Goal: Transaction & Acquisition: Purchase product/service

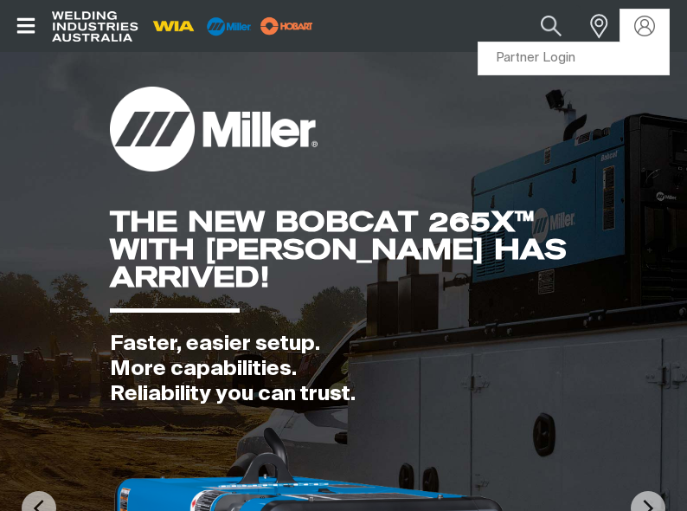
click at [641, 25] on img at bounding box center [645, 26] width 21 height 21
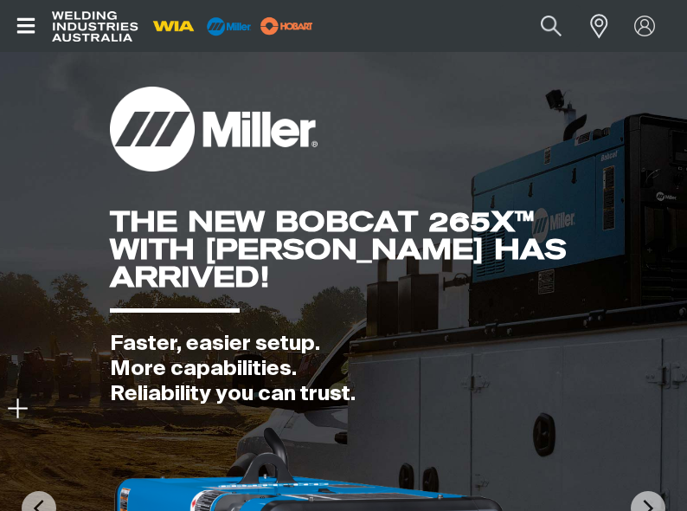
click at [558, 53] on img at bounding box center [343, 508] width 687 height 912
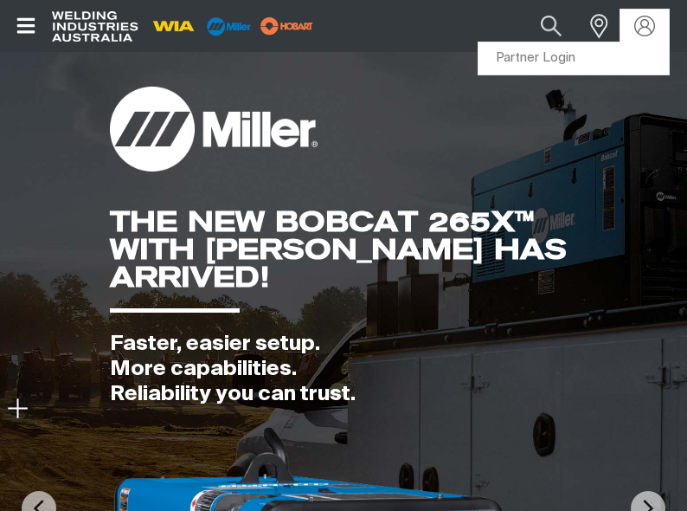
click at [560, 63] on link "Partner Login" at bounding box center [574, 58] width 190 height 32
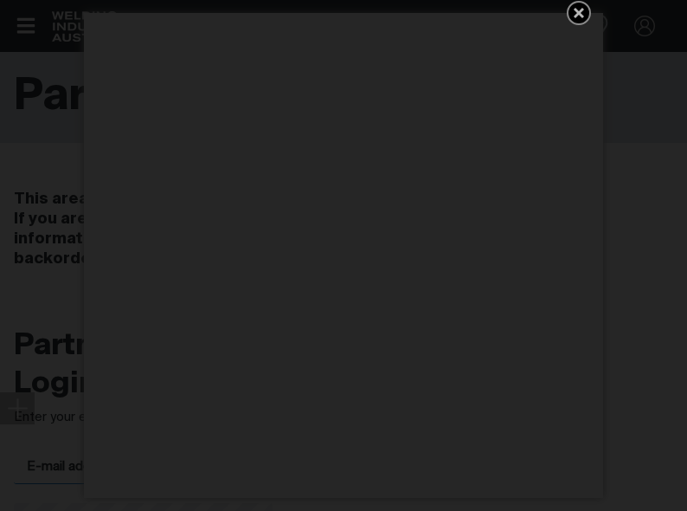
type input "[EMAIL_ADDRESS][DOMAIN_NAME]"
click at [579, 15] on icon "Get 5 WIA Welding Guides Free!" at bounding box center [579, 13] width 21 height 21
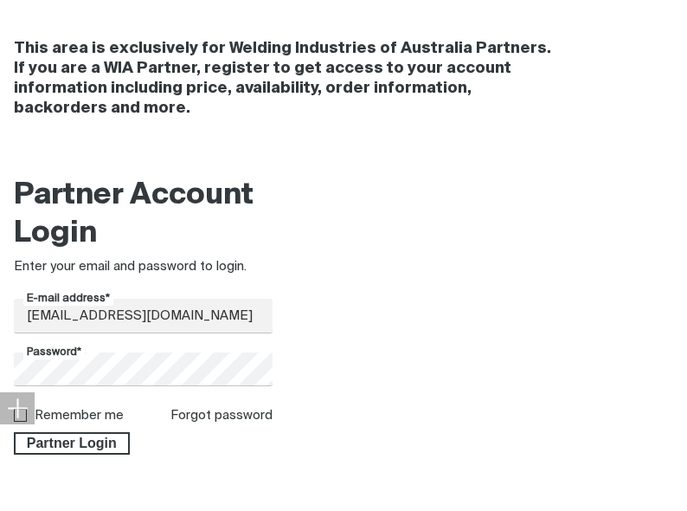
scroll to position [403, 0]
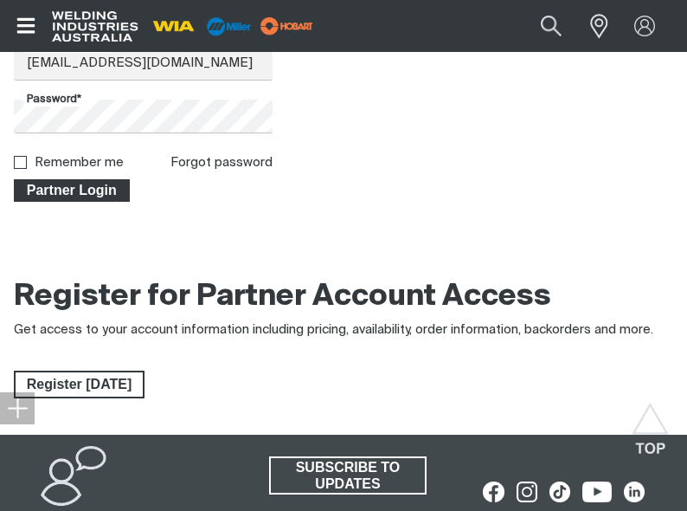
click at [74, 188] on span "Partner Login" at bounding box center [72, 190] width 113 height 23
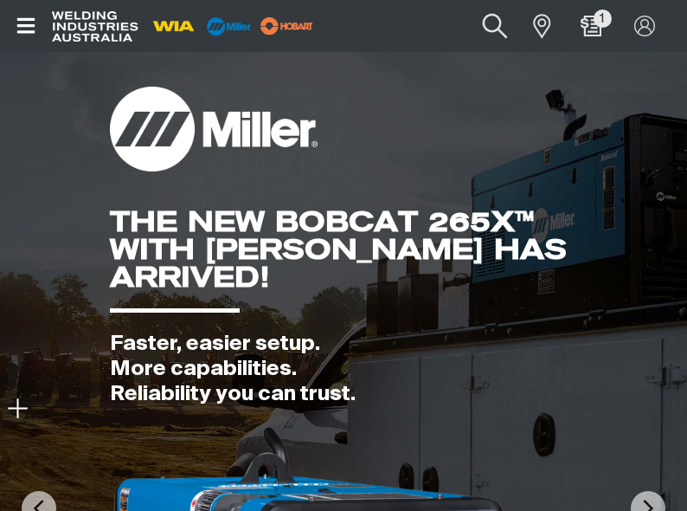
click at [500, 19] on button "Search products" at bounding box center [495, 26] width 70 height 49
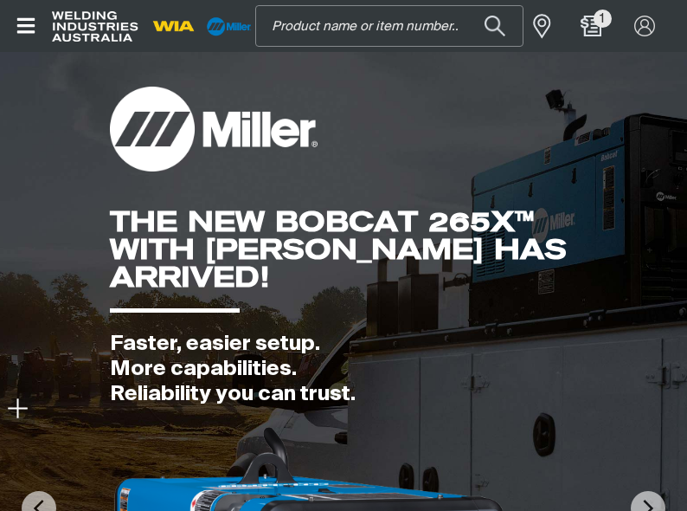
click at [339, 23] on input "Search" at bounding box center [389, 25] width 267 height 39
paste input "BEQ4015AH8EMC"
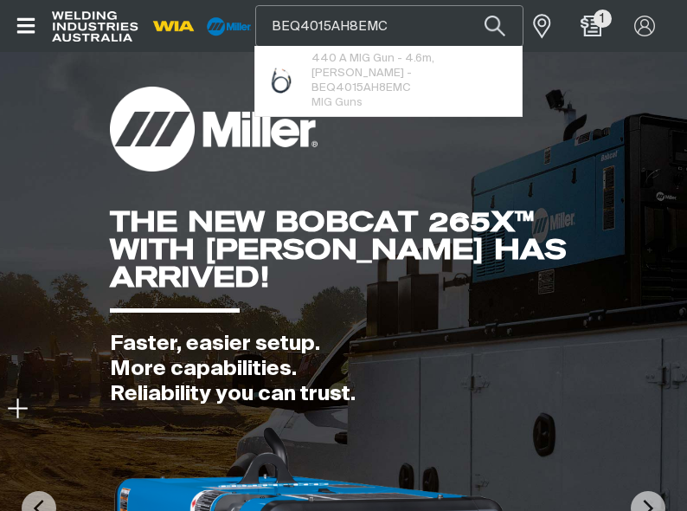
type input "BEQ4015AH8EMC"
click at [466, 5] on button "Search products" at bounding box center [495, 25] width 59 height 41
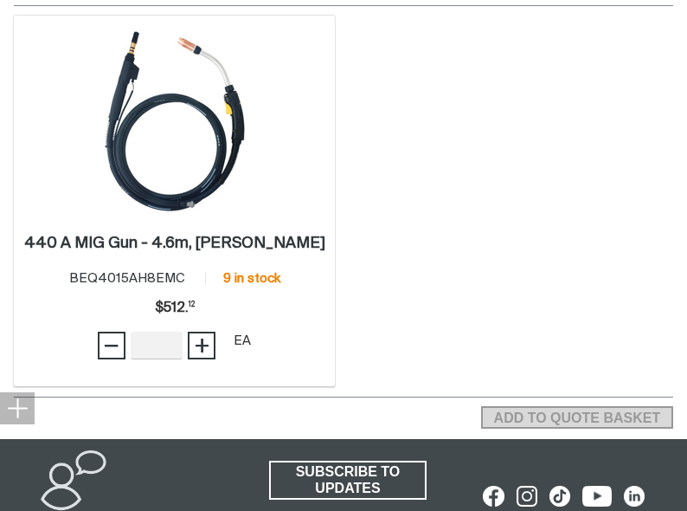
scroll to position [288, 0]
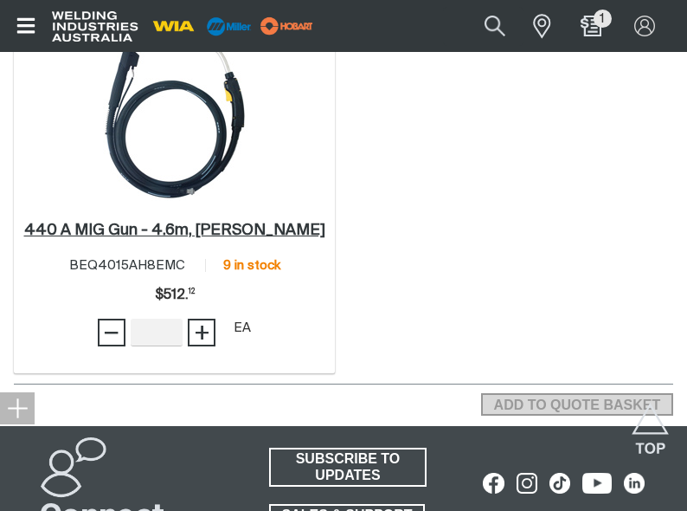
click at [210, 225] on h2 "440 A MIG Gun - 4.6m, [PERSON_NAME] ." at bounding box center [174, 230] width 301 height 16
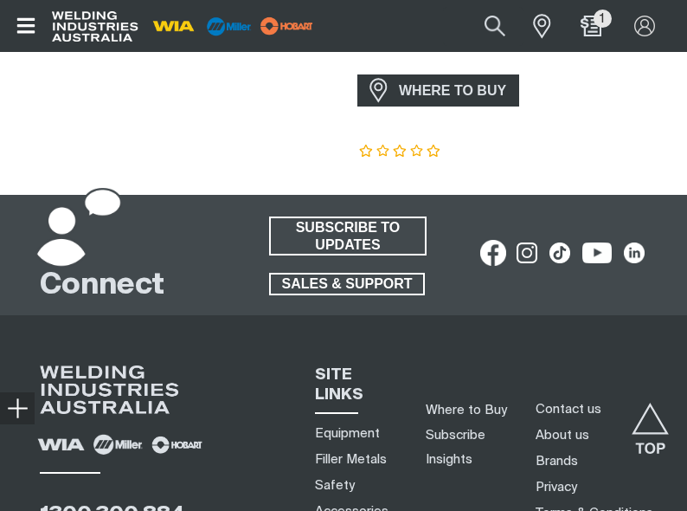
scroll to position [760, 0]
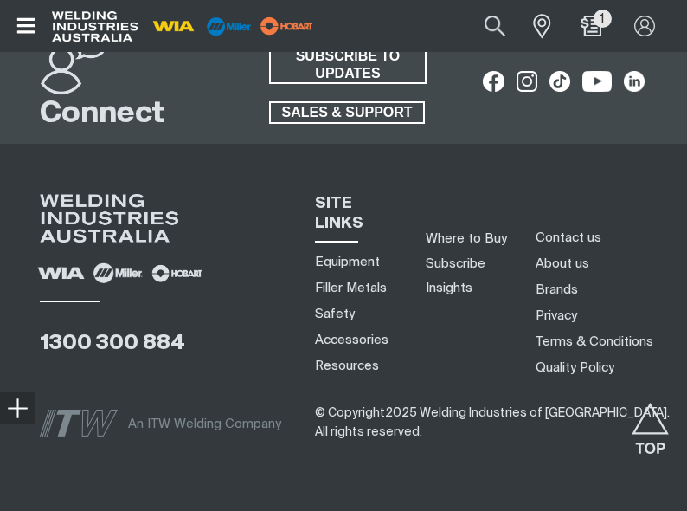
drag, startPoint x: 493, startPoint y: 119, endPoint x: 507, endPoint y: 107, distance: 17.8
click at [495, 170] on div "1300 300 884 SITE LINKS Equipment Filler Metals Safety Accessories Resources Wh…" at bounding box center [356, 275] width 661 height 210
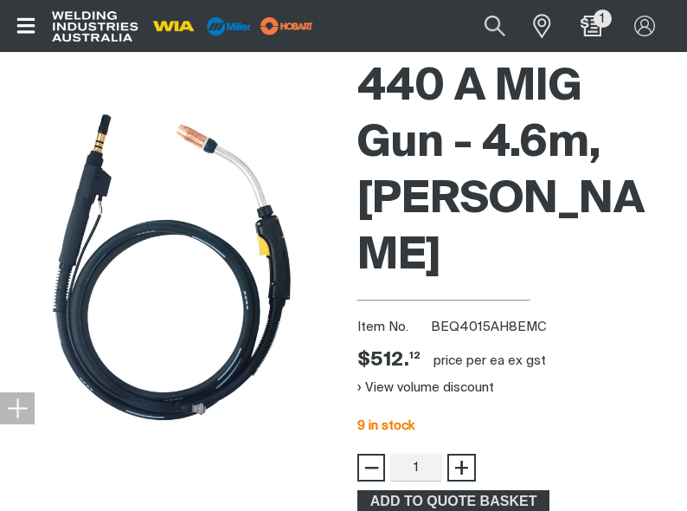
scroll to position [68, 0]
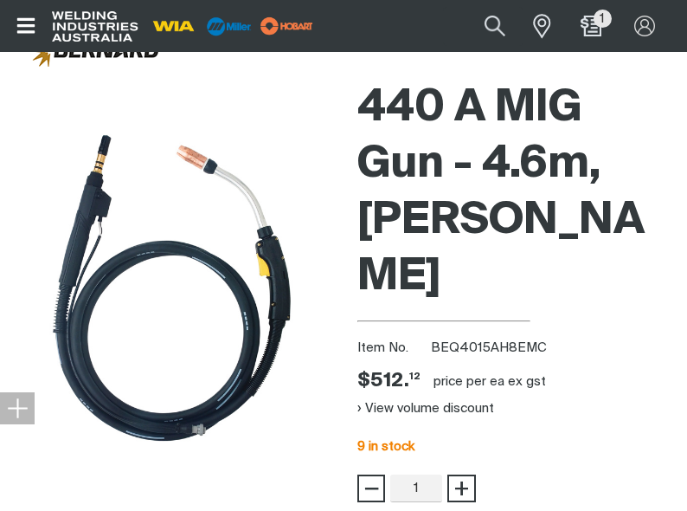
drag, startPoint x: 617, startPoint y: 312, endPoint x: 611, endPoint y: 246, distance: 66.1
click at [618, 313] on div "440 A MIG Gun - 4.6m, [PERSON_NAME] Item No. BEQ4015AH8EMC Price $512.12 $512. …" at bounding box center [516, 394] width 316 height 644
